Goal: Transaction & Acquisition: Purchase product/service

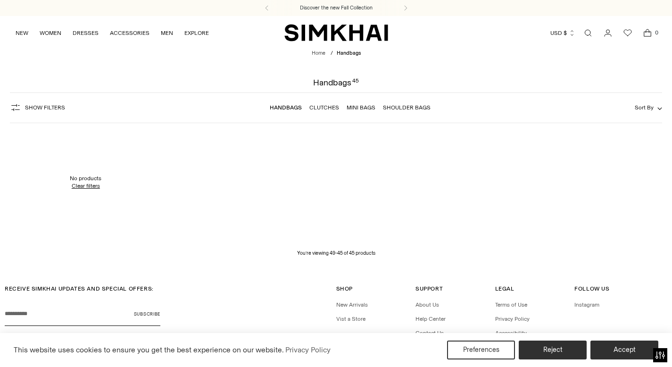
click at [590, 35] on link "Open search modal" at bounding box center [588, 33] width 19 height 19
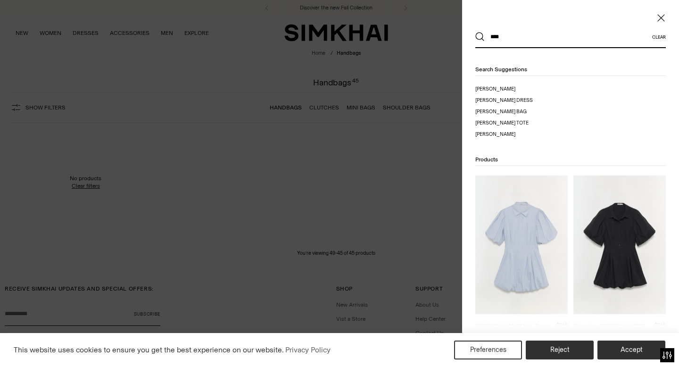
type input "****"
click at [476, 32] on button "Search" at bounding box center [480, 36] width 9 height 9
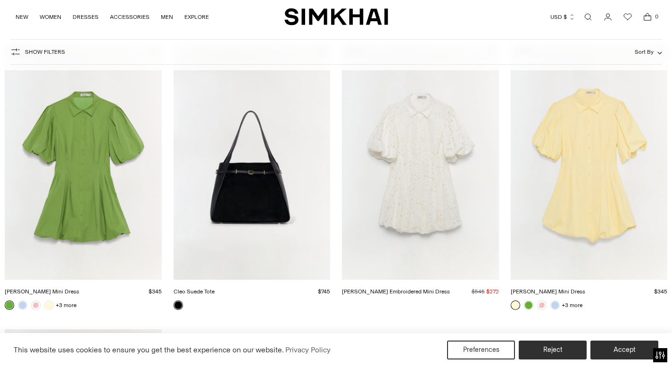
scroll to position [450, 0]
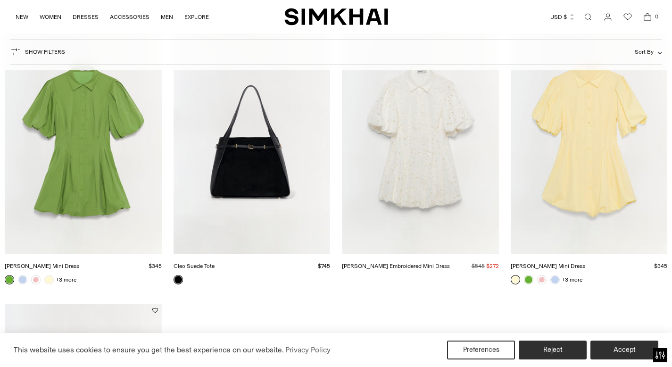
click at [215, 263] on link "Cleo Suede Tote" at bounding box center [194, 266] width 41 height 7
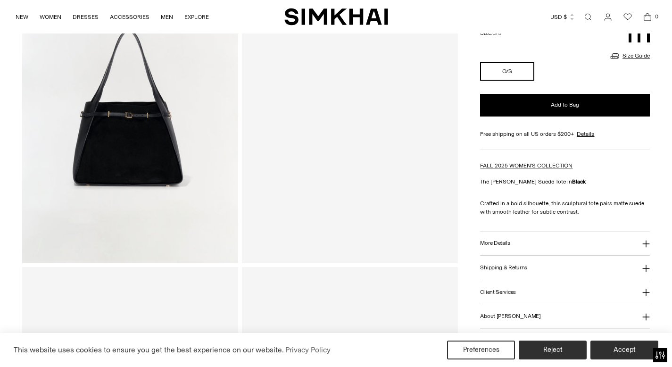
scroll to position [203, 0]
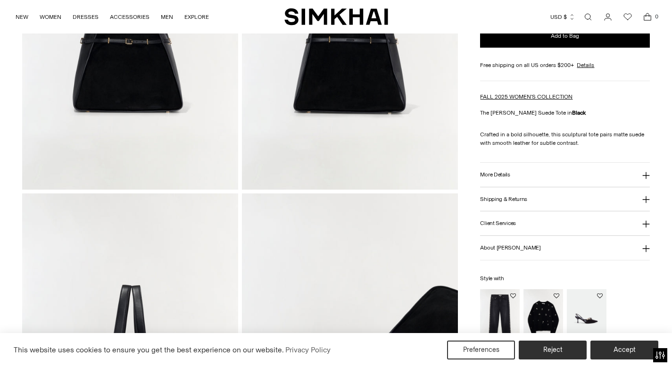
click at [505, 179] on button "More Details" at bounding box center [565, 175] width 170 height 24
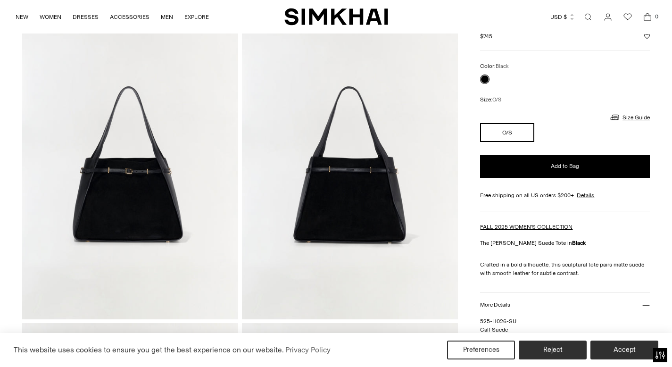
scroll to position [0, 0]
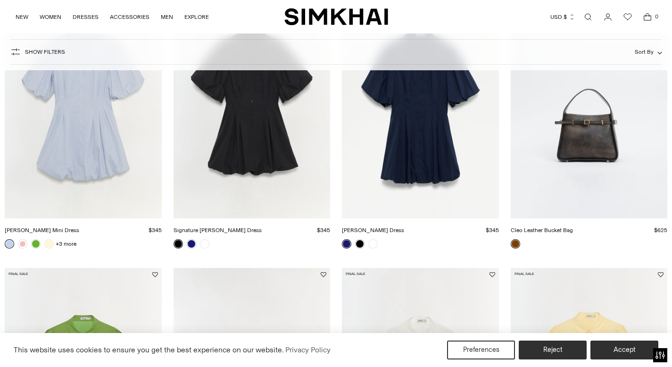
scroll to position [238, 0]
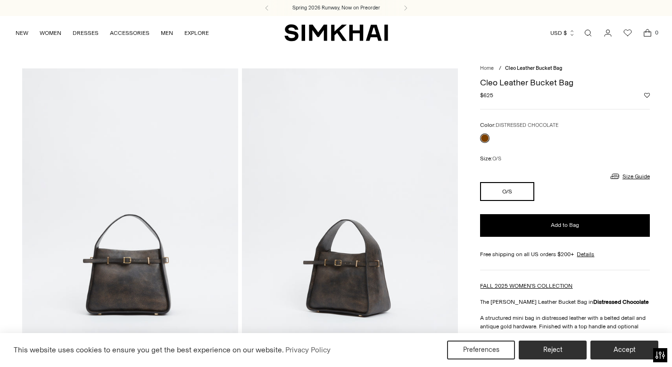
scroll to position [268, 0]
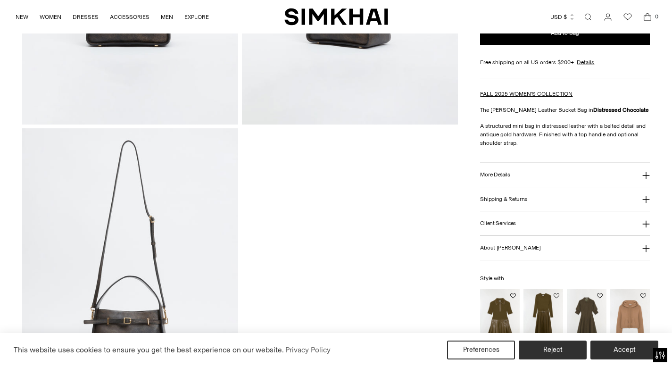
click at [516, 179] on button "More Details" at bounding box center [565, 175] width 170 height 24
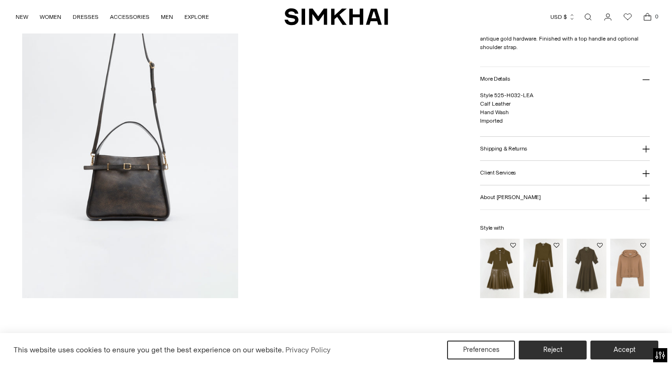
scroll to position [282, 0]
